Goal: Check status: Check status

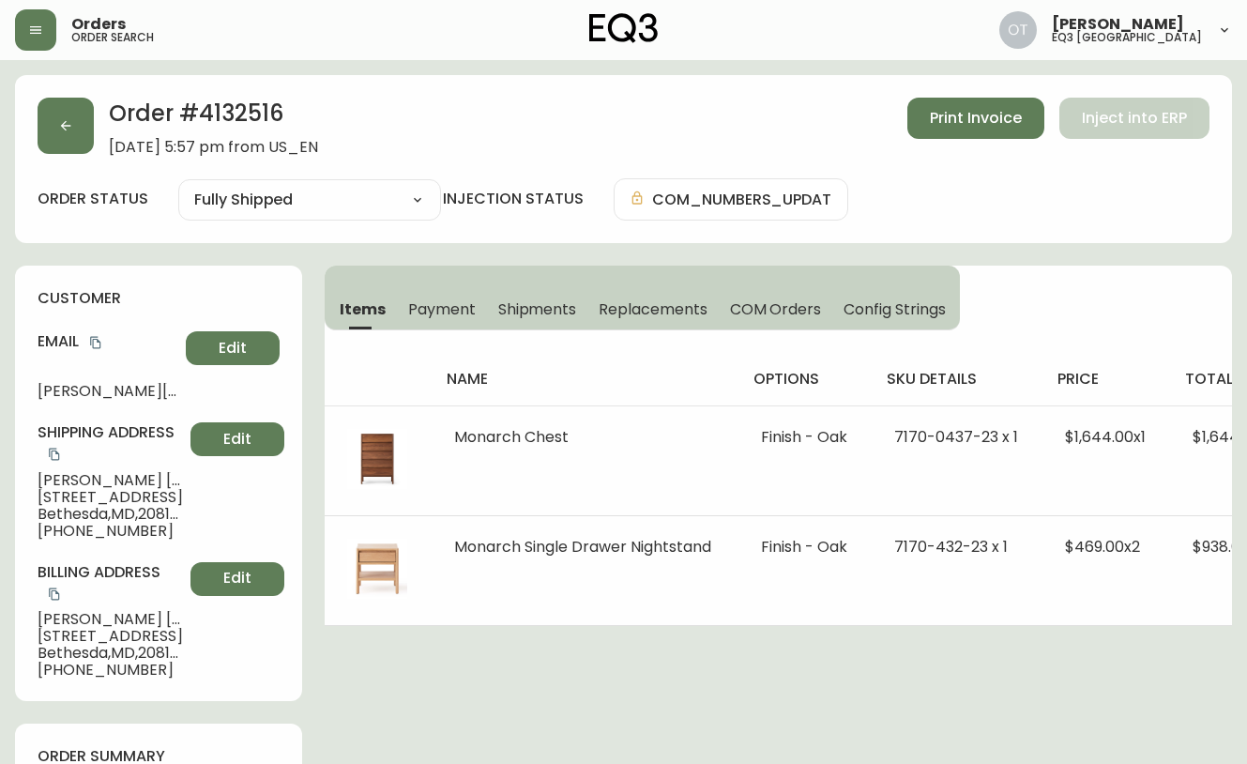
select select "FULLY_SHIPPED"
click at [69, 130] on icon "button" at bounding box center [65, 125] width 15 height 15
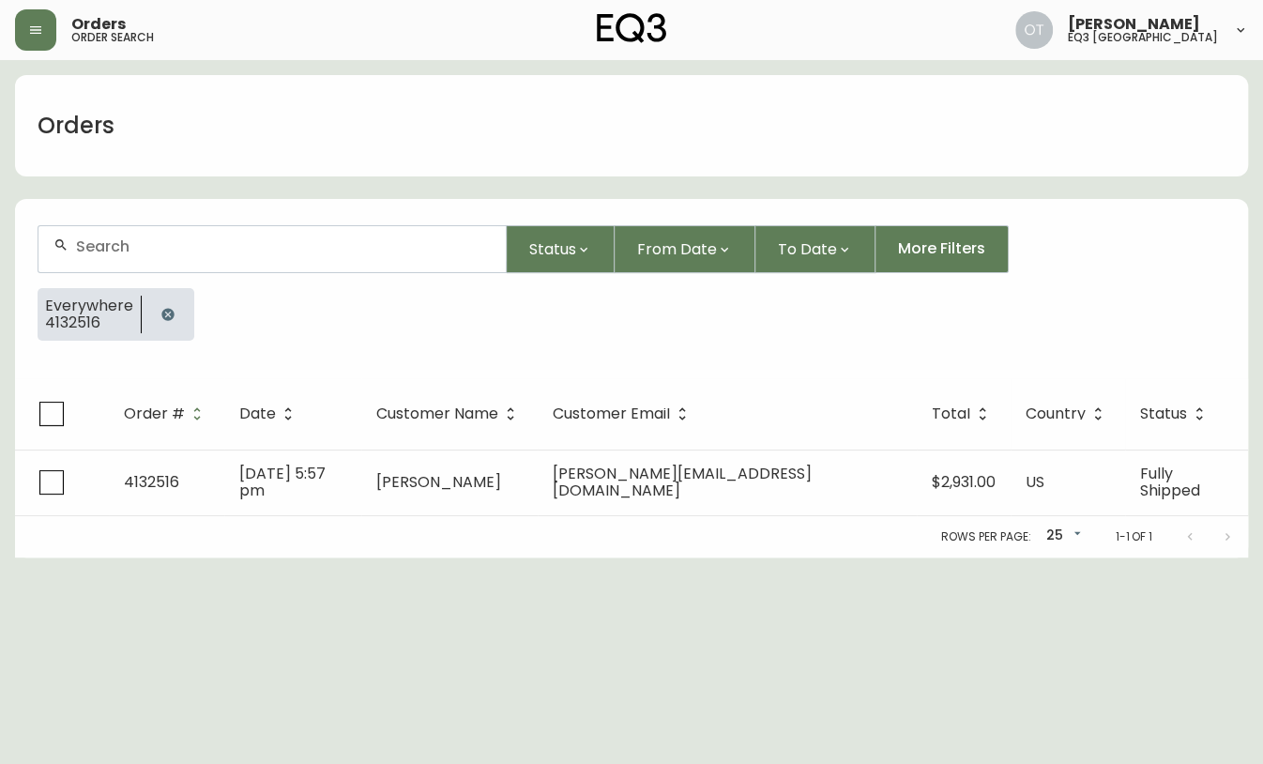
click at [165, 263] on div at bounding box center [271, 249] width 467 height 46
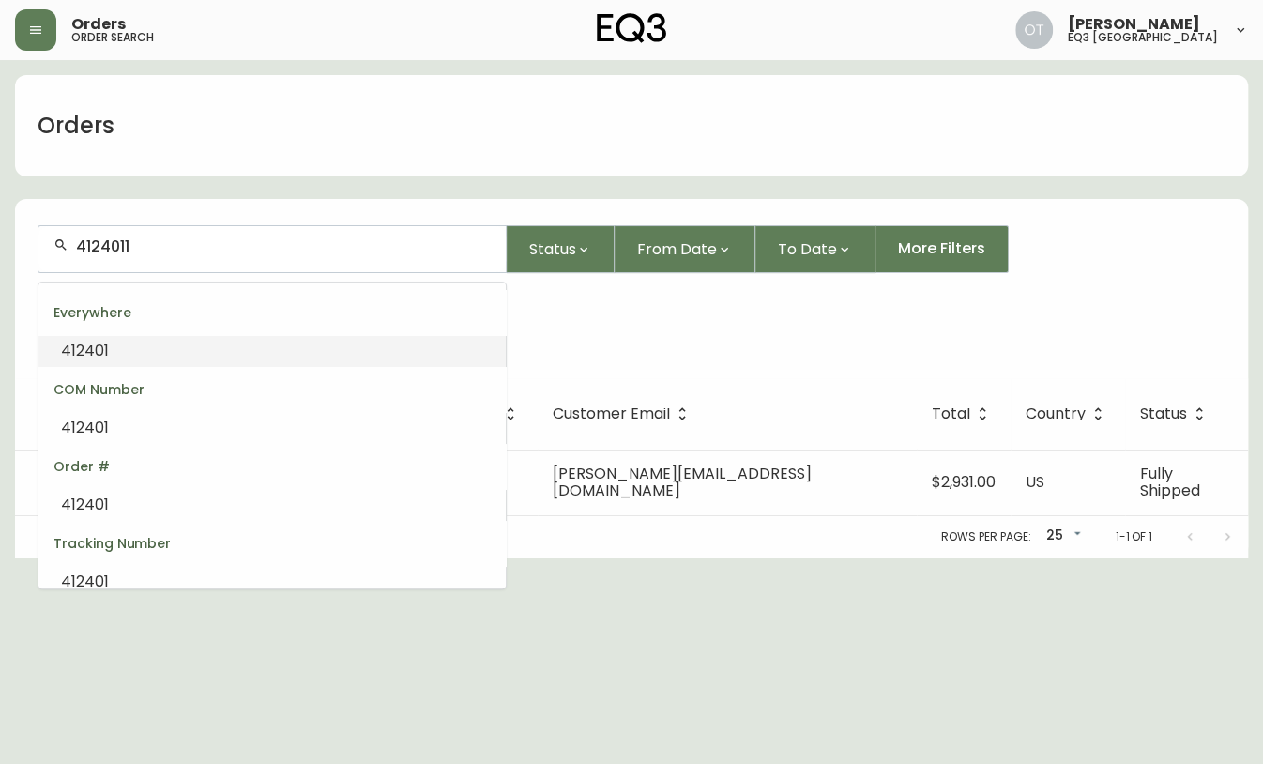
type input "4124011"
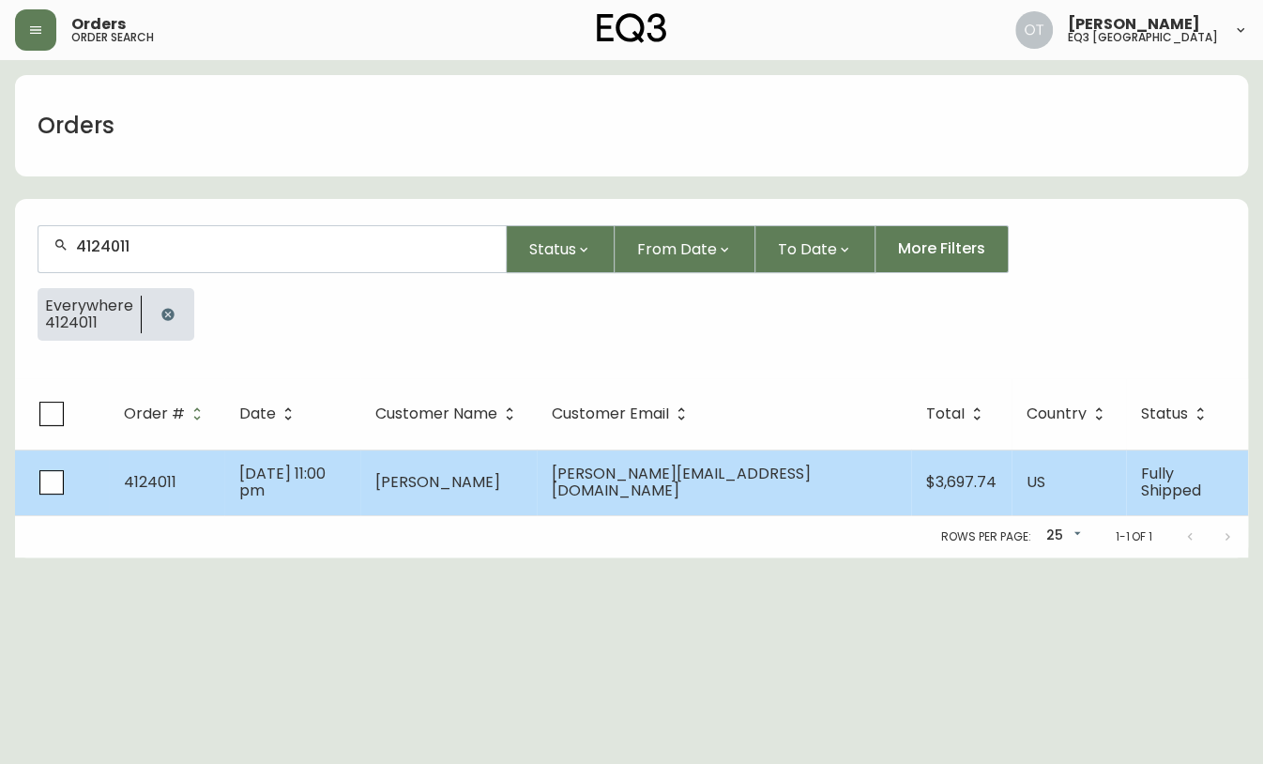
click at [220, 493] on td "4124011" at bounding box center [166, 482] width 115 height 66
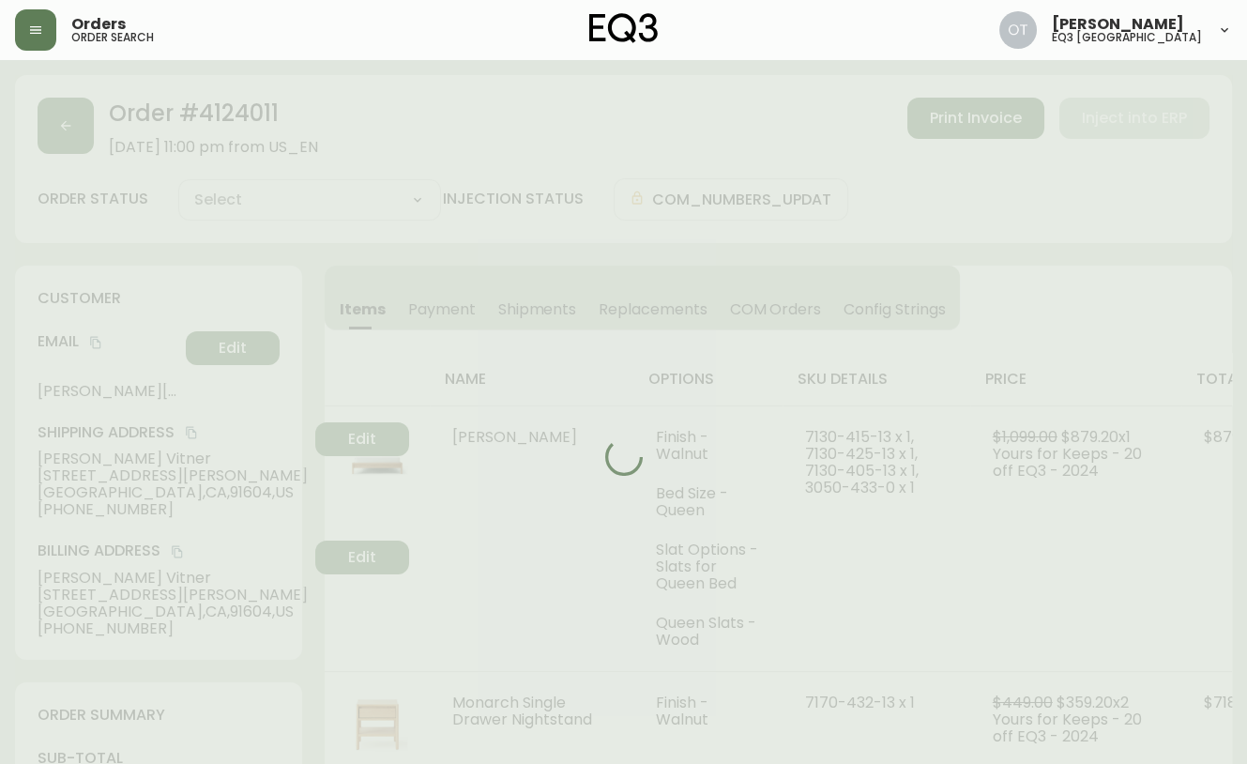
type input "Fully Shipped"
select select "FULLY_SHIPPED"
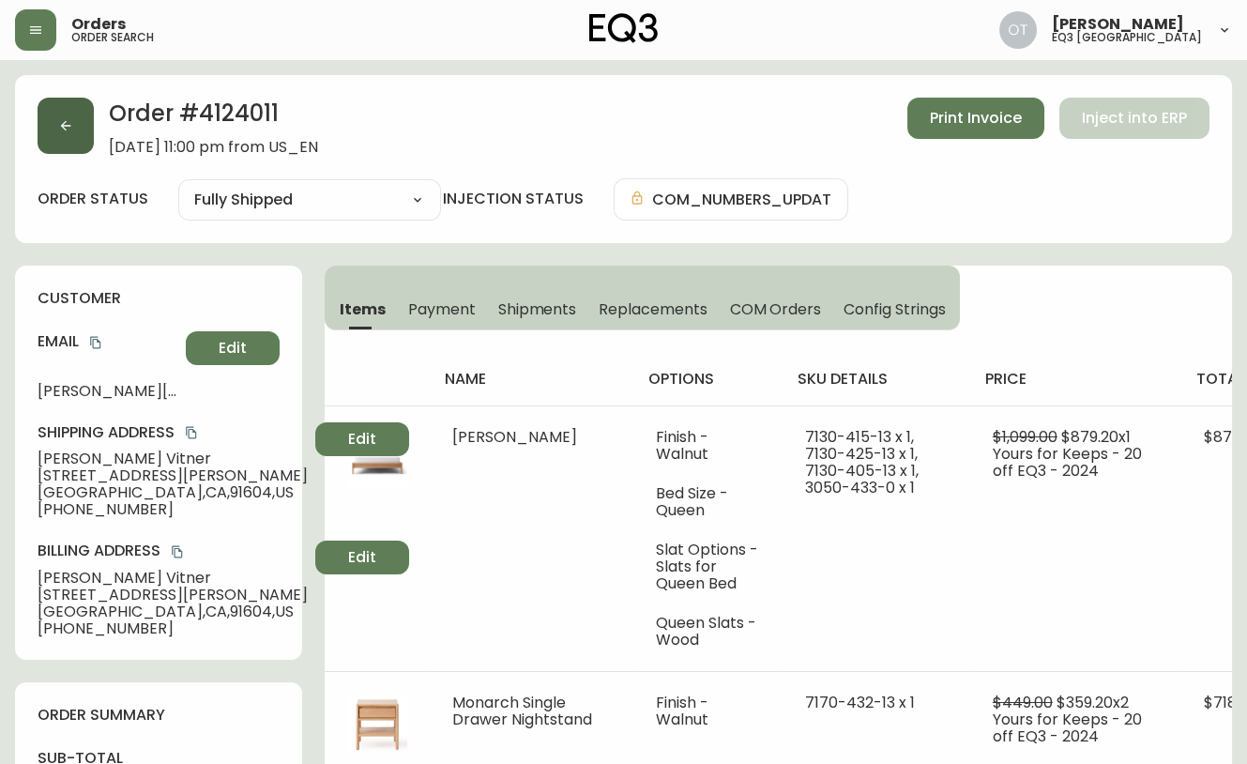
click at [74, 127] on button "button" at bounding box center [66, 126] width 56 height 56
